Goal: Task Accomplishment & Management: Complete application form

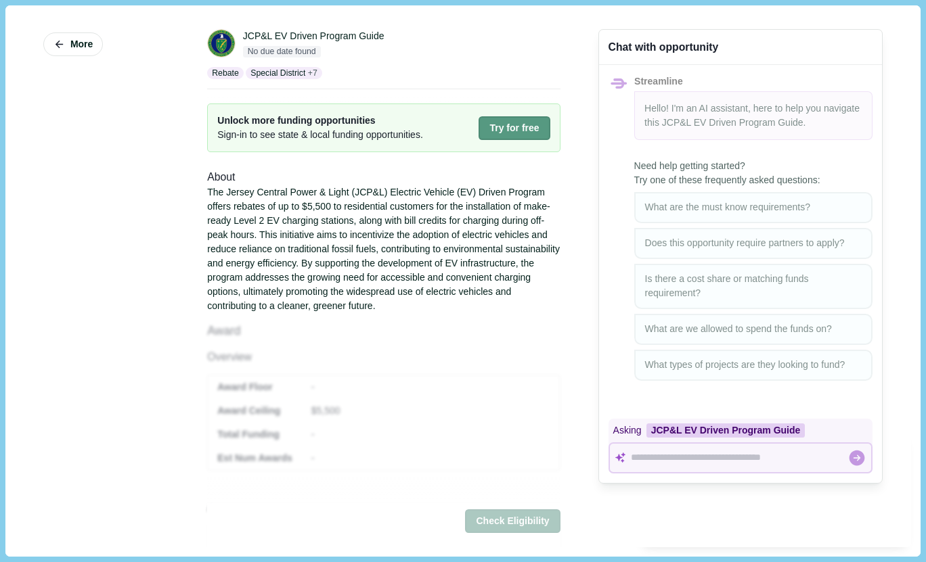
click at [488, 127] on button "Try for free" at bounding box center [514, 128] width 71 height 24
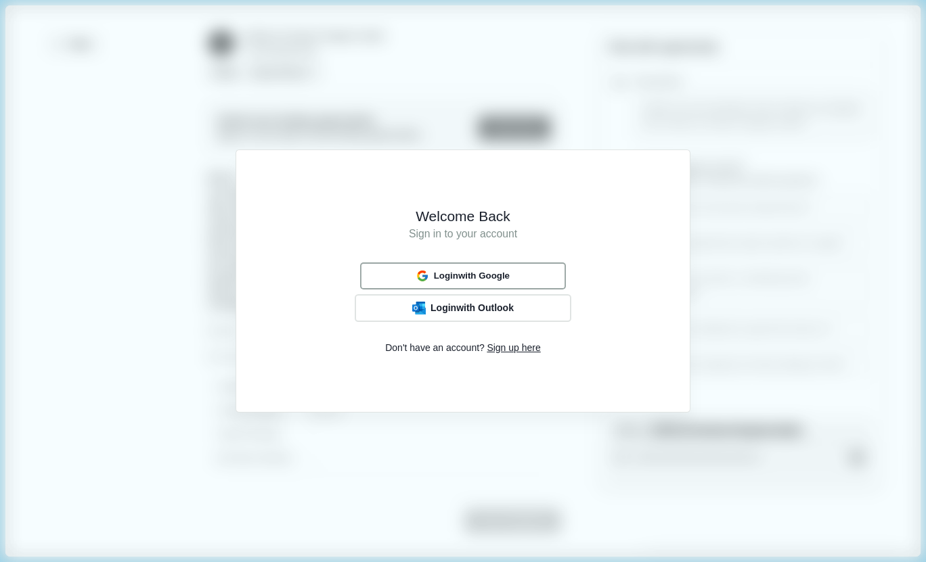
click at [467, 273] on span "Login with Google" at bounding box center [472, 276] width 76 height 11
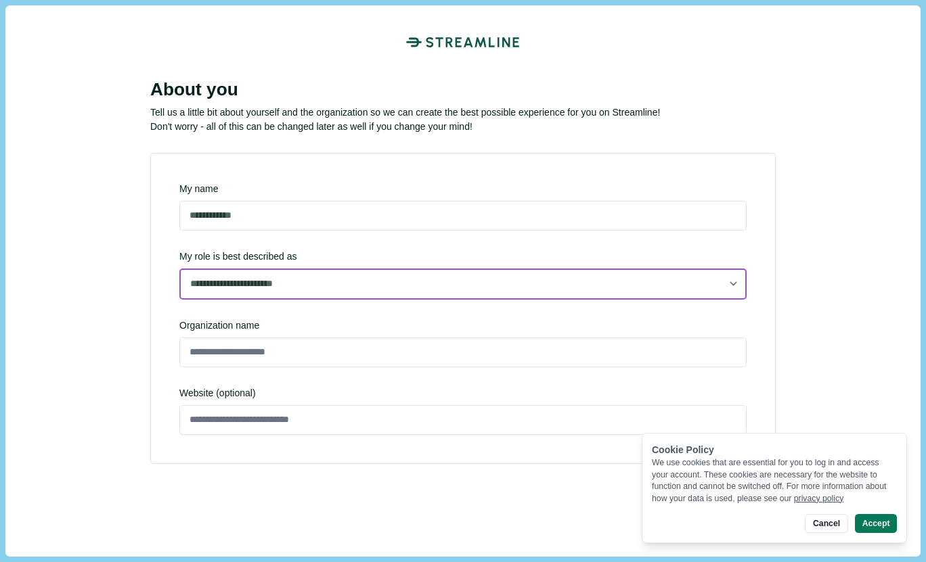
click at [235, 285] on select "**********" at bounding box center [462, 284] width 567 height 31
